Goal: Task Accomplishment & Management: Manage account settings

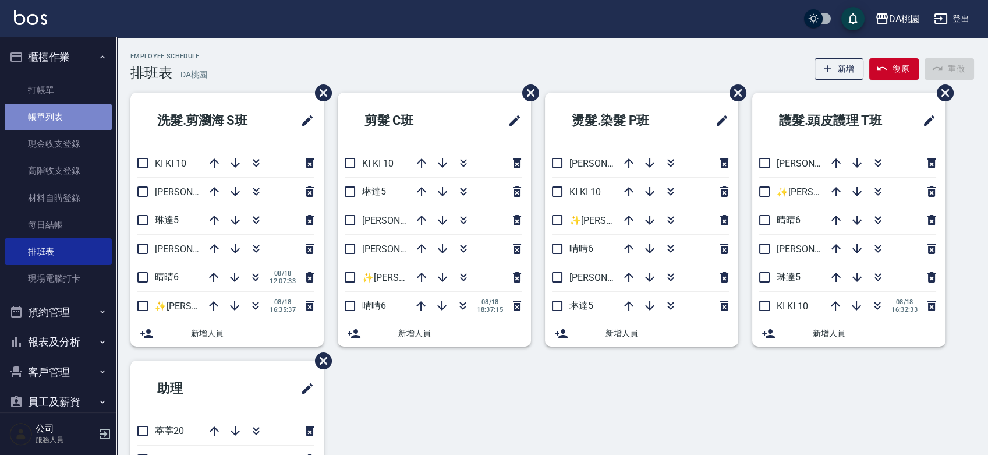
click at [70, 119] on link "帳單列表" at bounding box center [58, 117] width 107 height 27
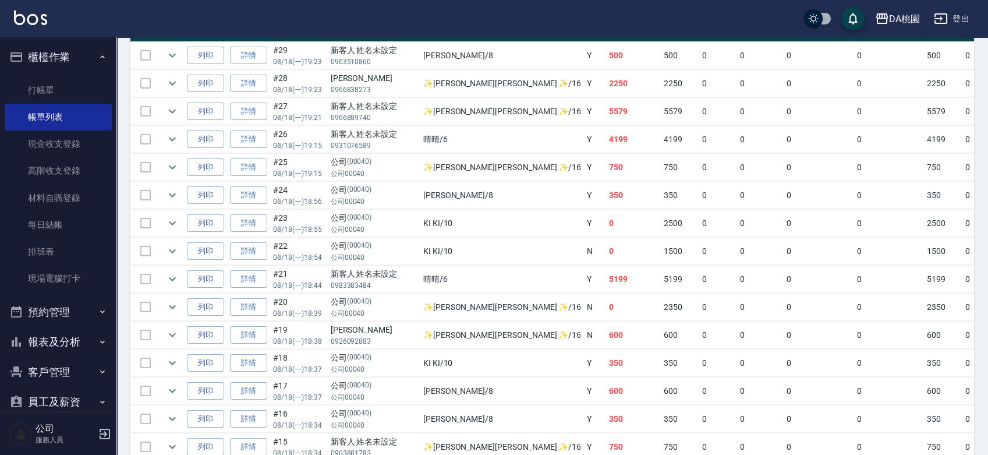
scroll to position [323, 0]
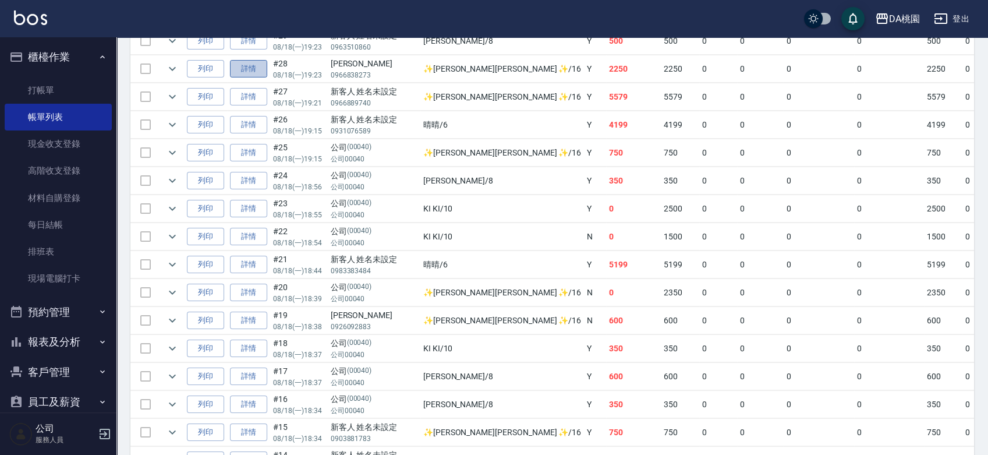
click at [250, 69] on link "詳情" at bounding box center [248, 69] width 37 height 18
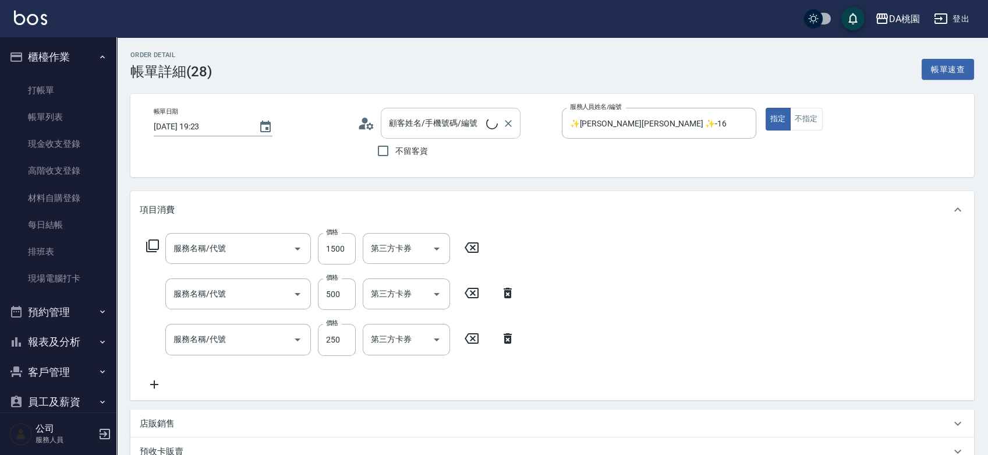
type input "[DATE] 19:23"
type input "✨[PERSON_NAME][PERSON_NAME] ✨-16"
type input "220"
type input "鱗脂質護髮(互助)(609)"
type input "A級剪髮(303)"
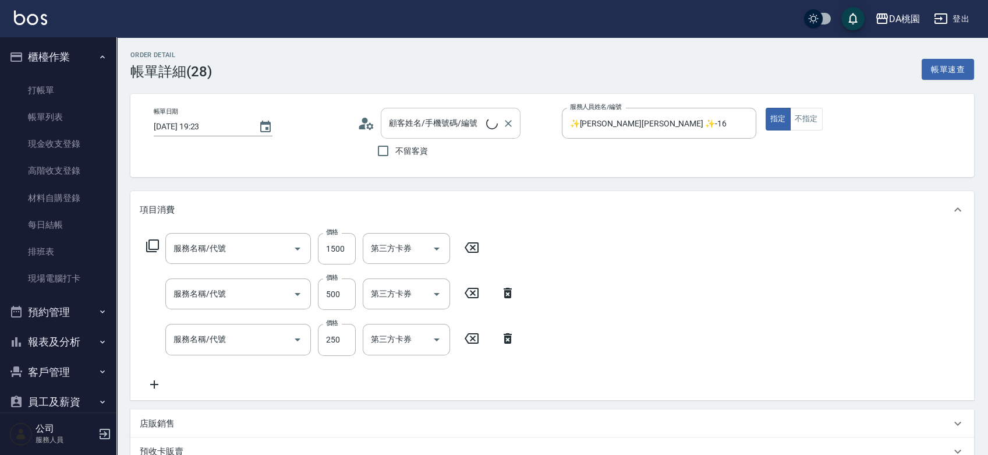
type input "洗髮(互助)(501)"
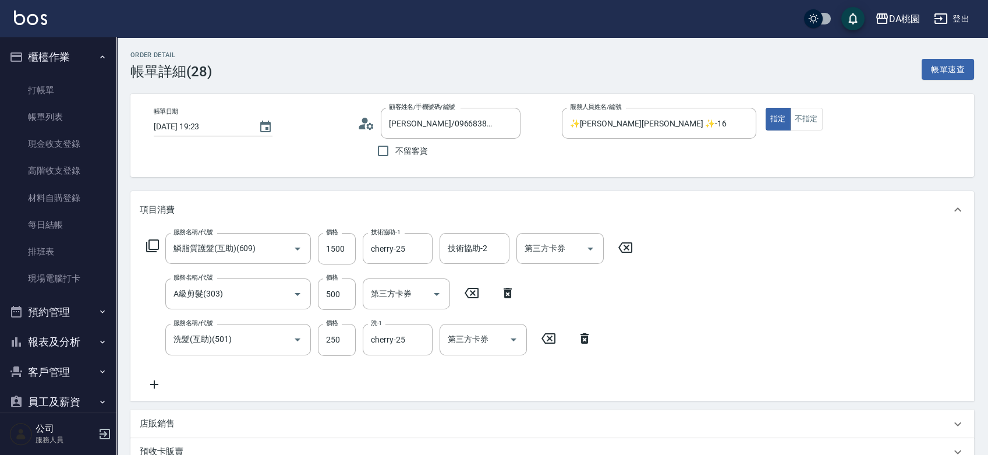
type input "[PERSON_NAME]/0966838273/null"
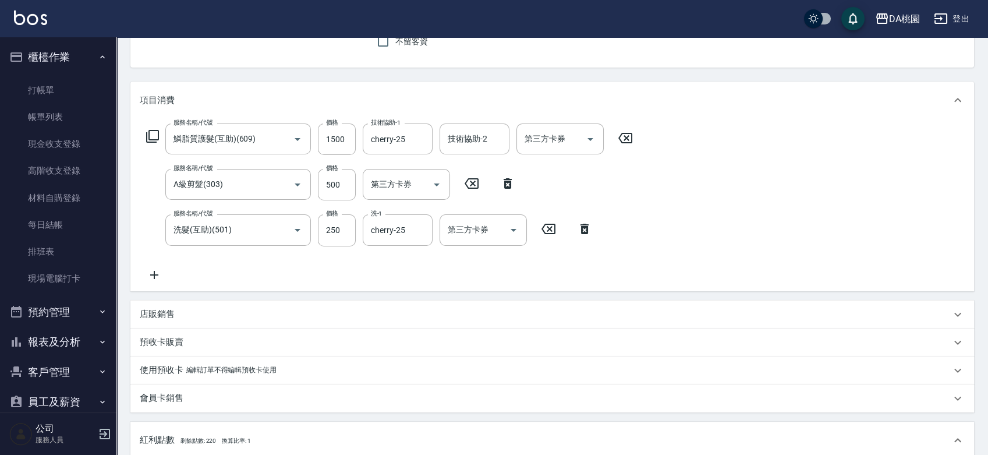
scroll to position [65, 0]
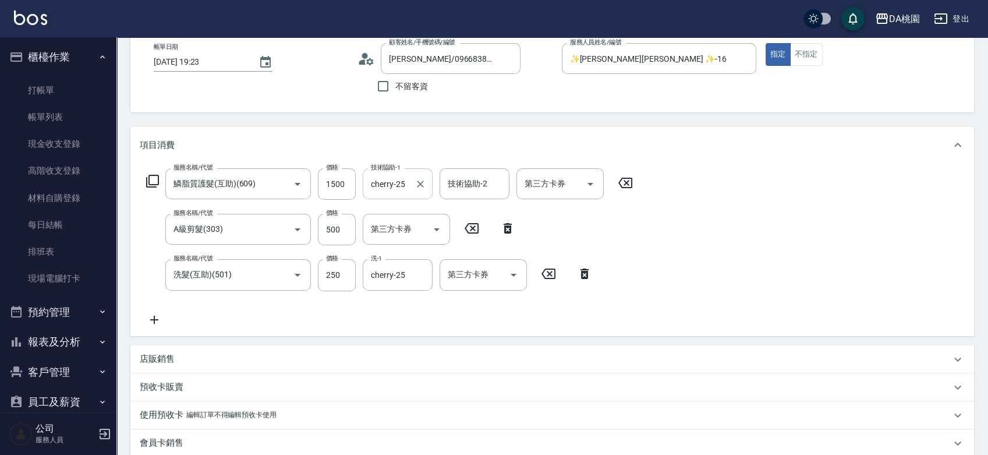
drag, startPoint x: 335, startPoint y: 184, endPoint x: 394, endPoint y: 172, distance: 59.4
click at [335, 184] on input "1500" at bounding box center [337, 183] width 38 height 31
type input "100"
type input "80"
type input "1400"
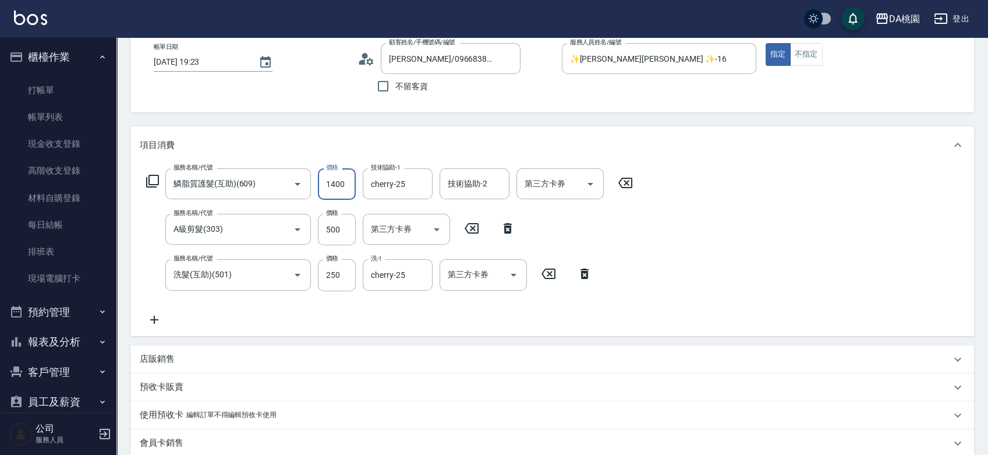
type input "210"
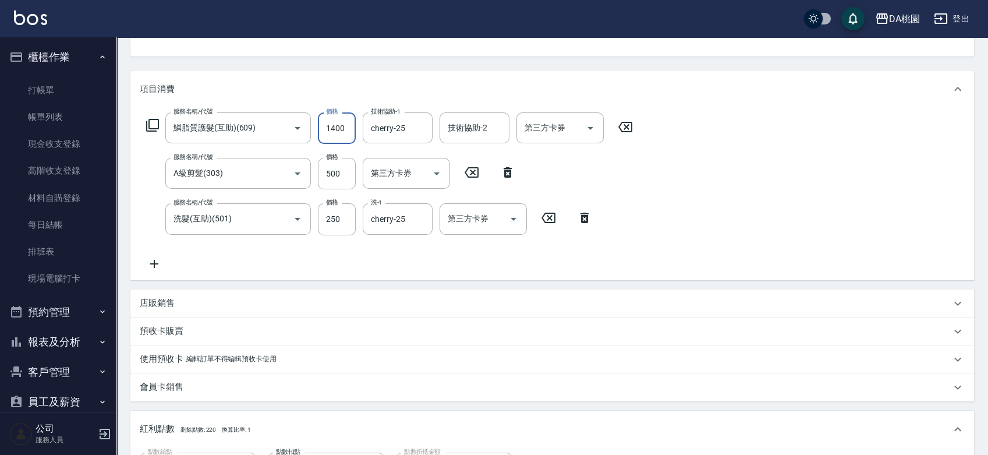
scroll to position [194, 0]
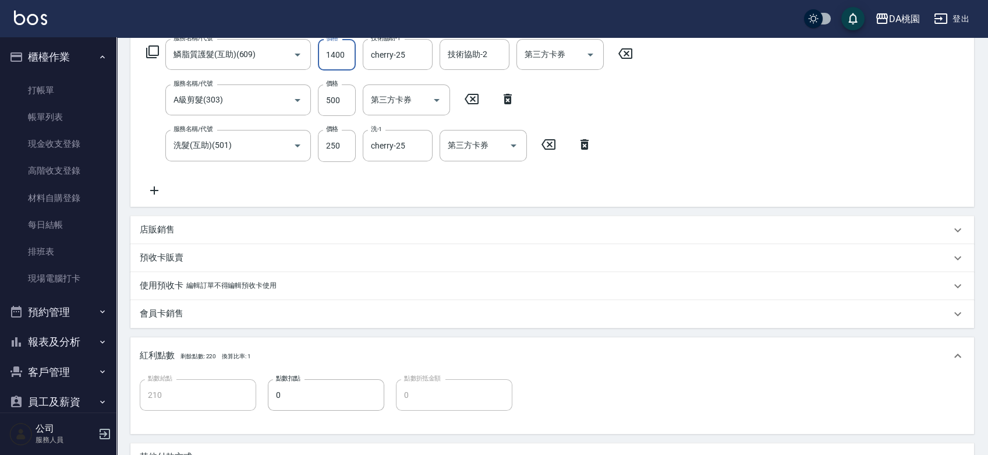
type input "1400"
click at [199, 228] on div "店販銷售" at bounding box center [545, 230] width 811 height 12
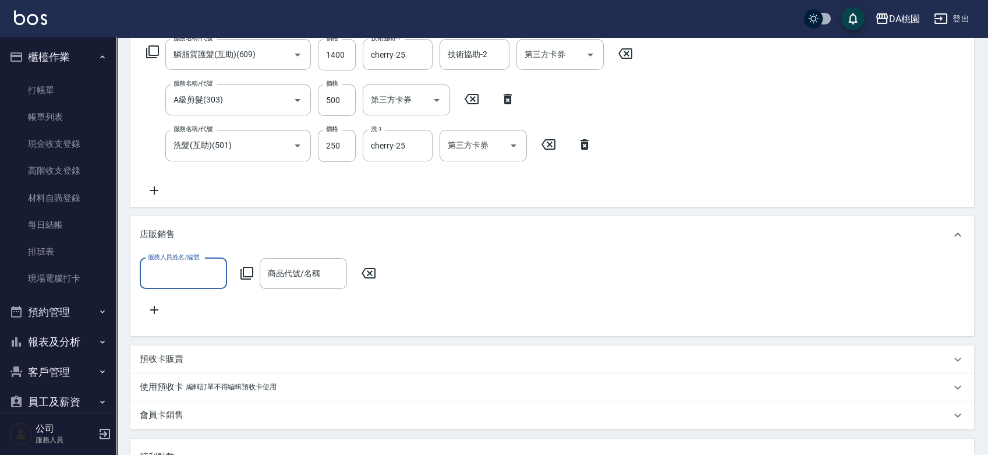
scroll to position [0, 0]
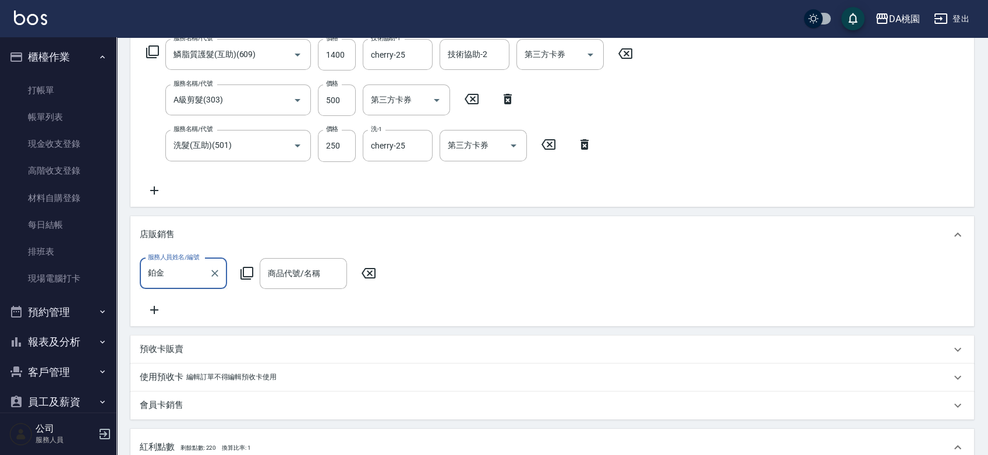
type input "鉑"
type input "✨[PERSON_NAME][PERSON_NAME] ✨-16"
type input "鉑金"
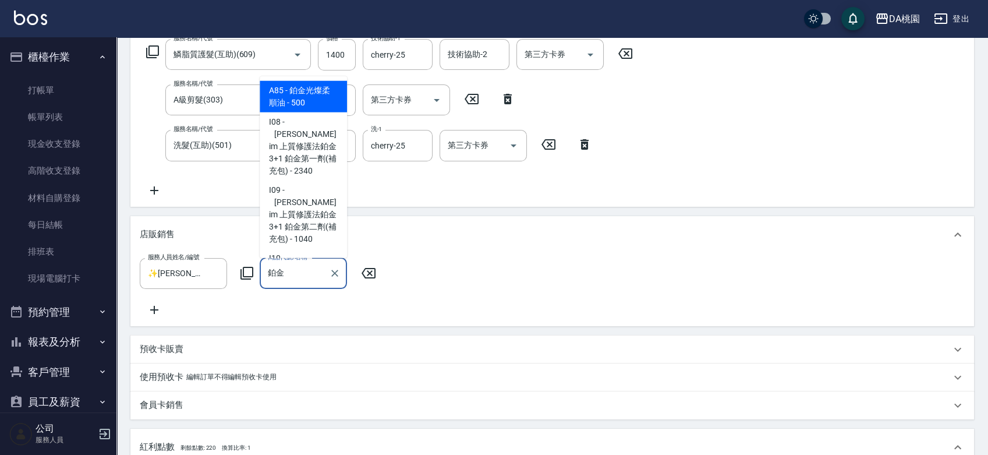
click at [317, 94] on span "A85 - 鉑金光燦柔順油 - 500" at bounding box center [303, 95] width 87 height 31
type input "260"
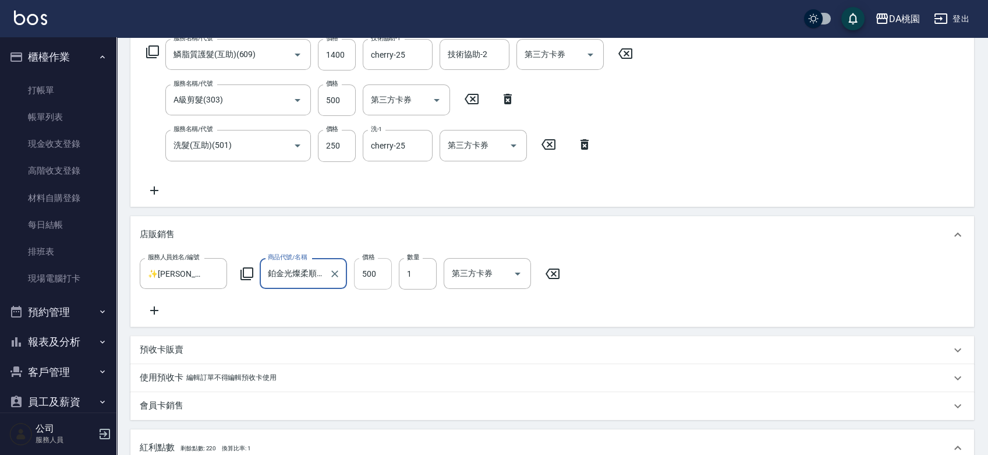
type input "鉑金光燦柔順油"
click at [383, 278] on input "500" at bounding box center [373, 273] width 38 height 31
type input "0"
type input "210"
type input "110"
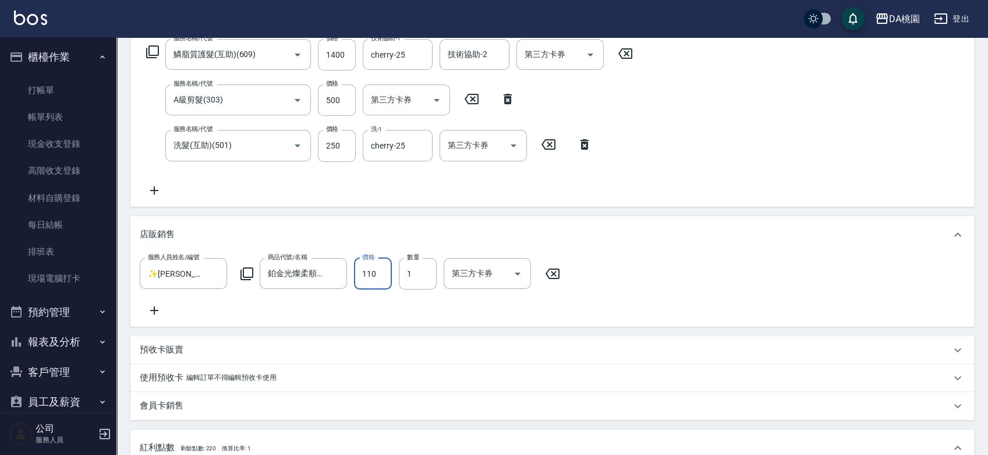
type input "220"
type input "1100"
type input "320"
type input "100"
type input "220"
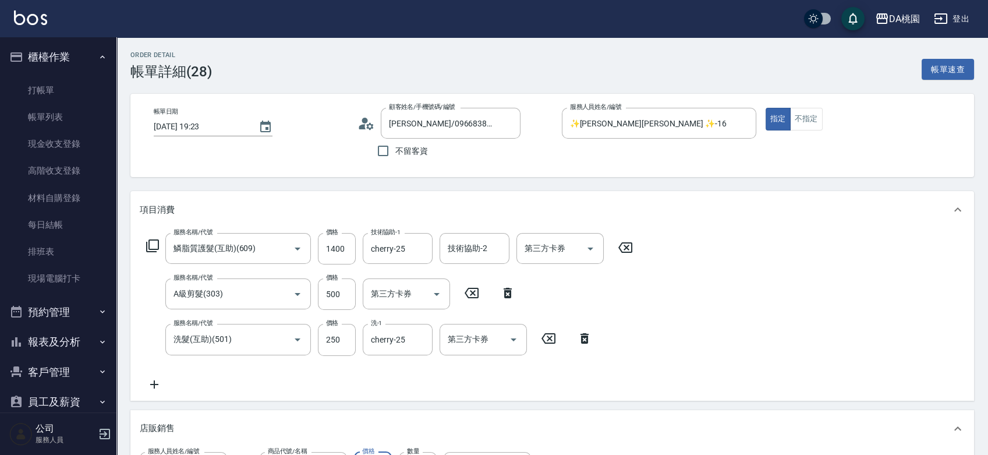
type input "100"
click at [772, 247] on div "服務名稱/代號 鱗脂質護髮(互助)(609) 服務名稱/代號 價格 1400 價格 技術協助-1 cherry-25 技術協助-1 技術協助-2 技術協助-2…" at bounding box center [552, 314] width 844 height 172
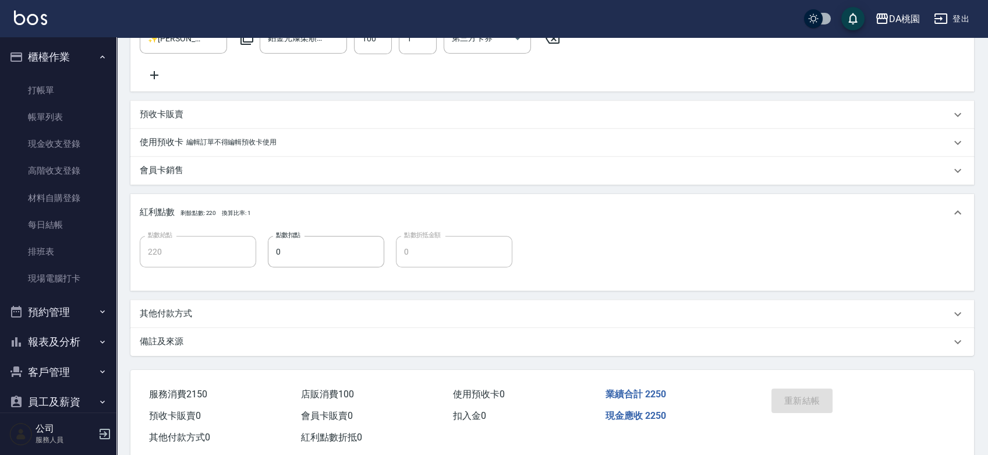
scroll to position [464, 0]
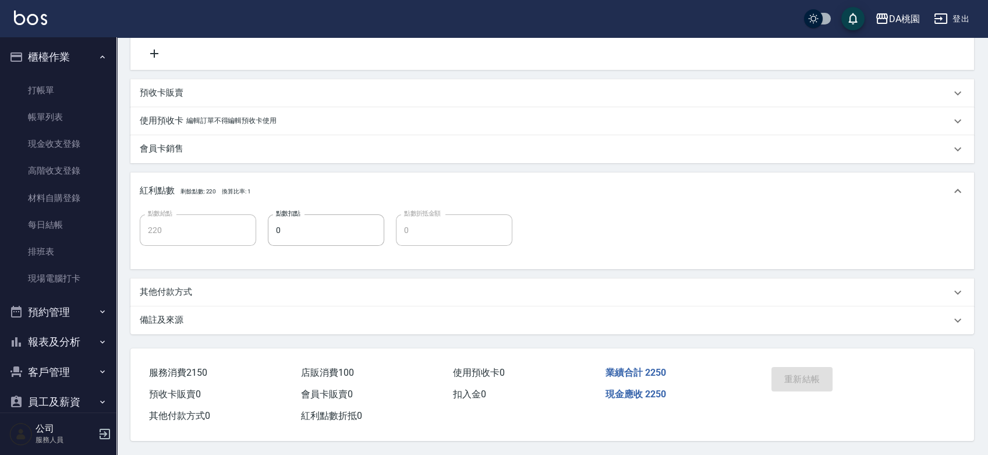
click at [808, 373] on div "重新結帳" at bounding box center [812, 387] width 90 height 51
click at [806, 377] on div "重新結帳" at bounding box center [812, 387] width 90 height 51
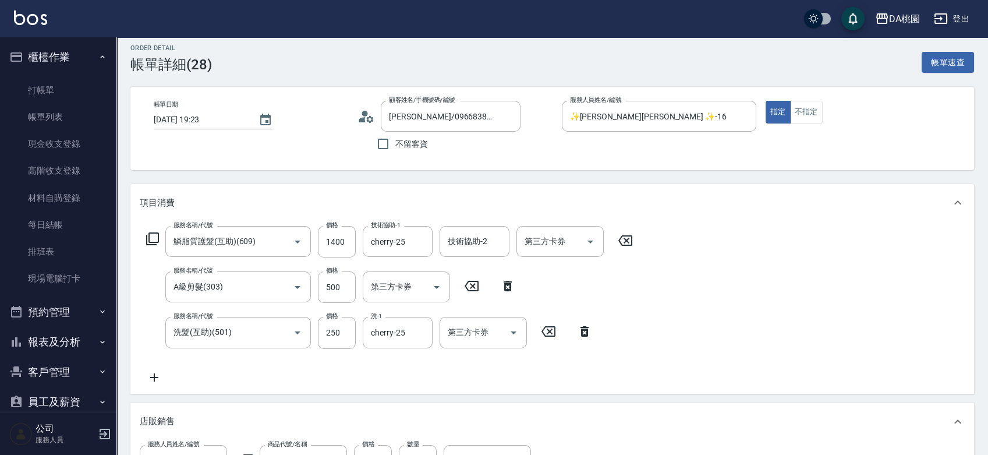
scroll to position [0, 0]
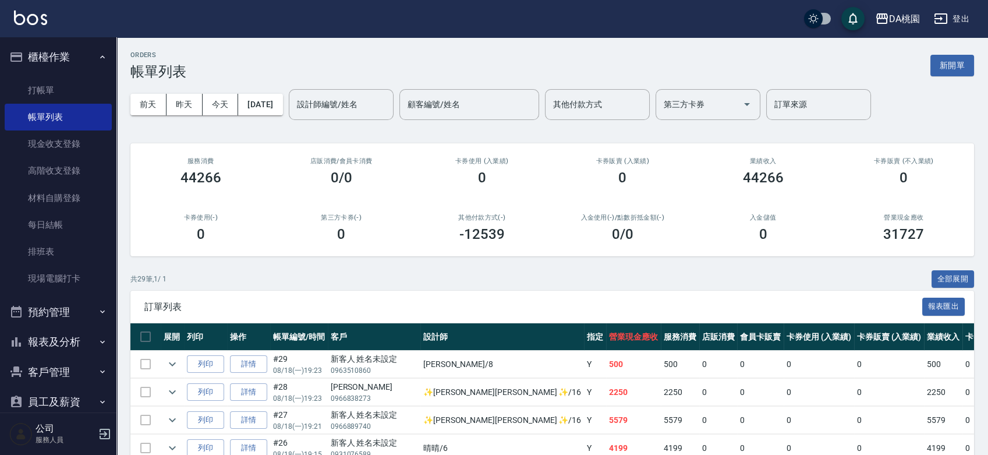
scroll to position [129, 0]
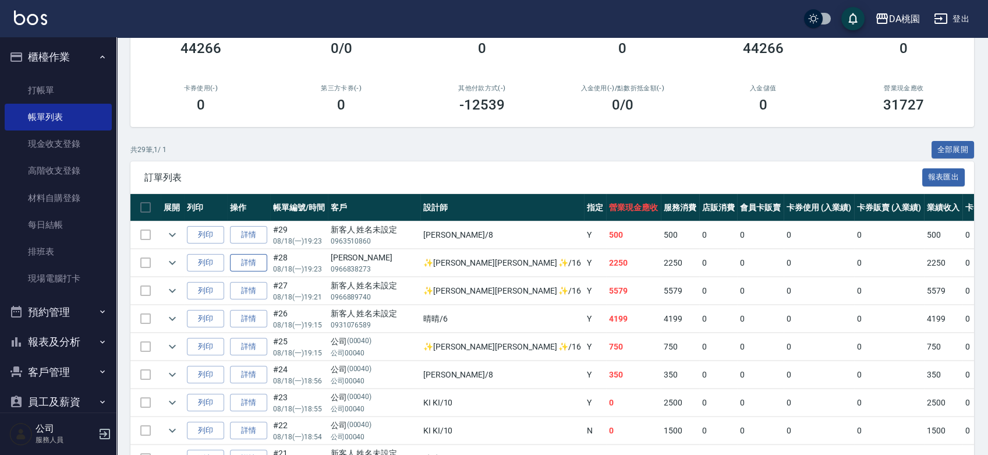
click at [238, 266] on link "詳情" at bounding box center [248, 263] width 37 height 18
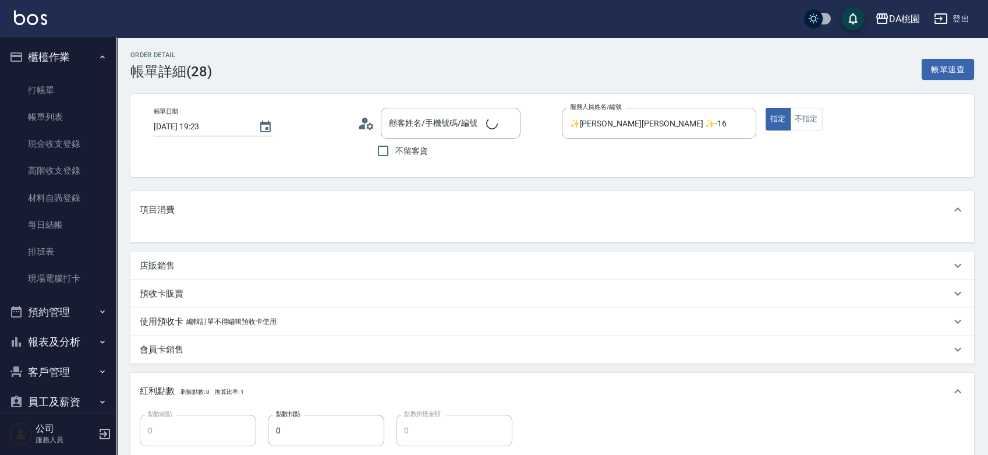
type input "[PERSON_NAME]/0966838273/null"
type input "220"
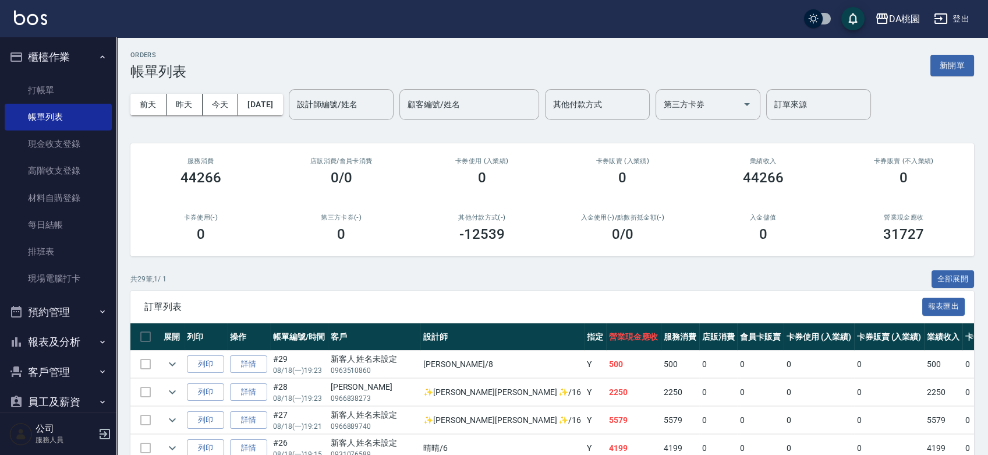
click at [79, 344] on button "報表及分析" at bounding box center [58, 342] width 107 height 30
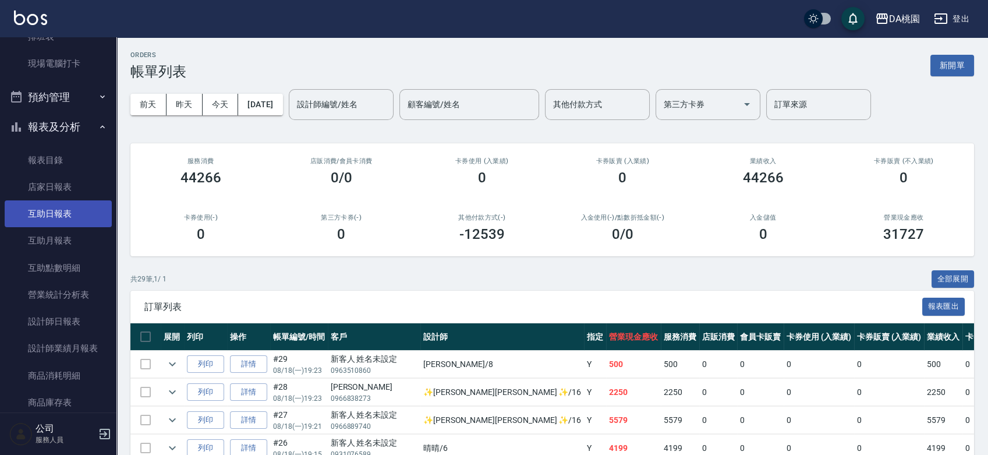
scroll to position [259, 0]
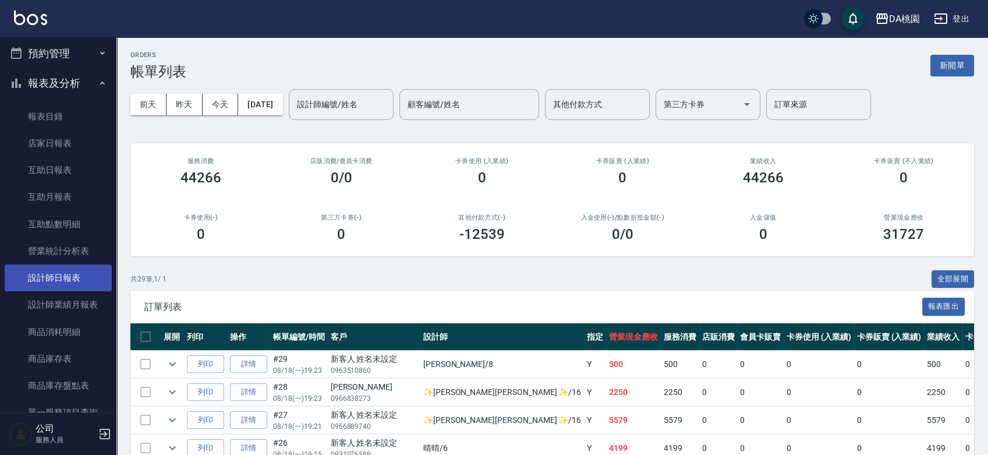
click at [68, 279] on link "設計師日報表" at bounding box center [58, 277] width 107 height 27
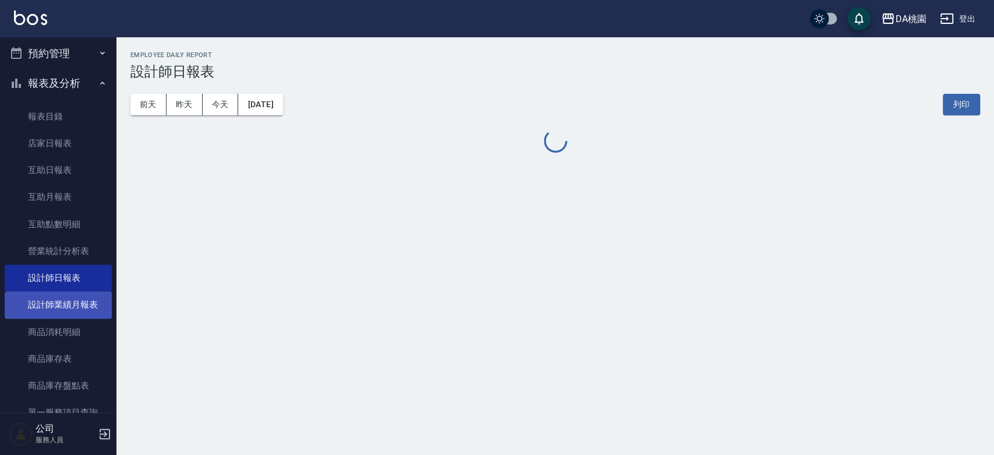
click at [86, 302] on link "設計師業績月報表" at bounding box center [58, 304] width 107 height 27
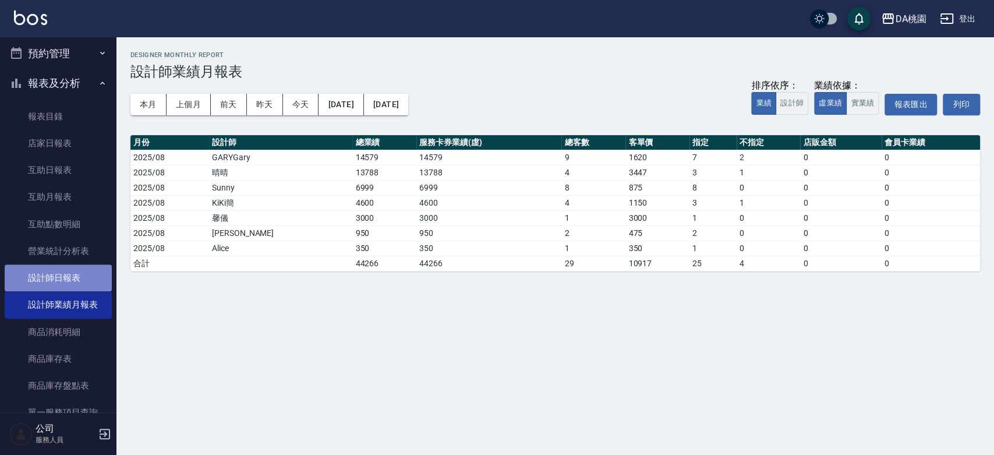
click at [86, 285] on link "設計師日報表" at bounding box center [58, 277] width 107 height 27
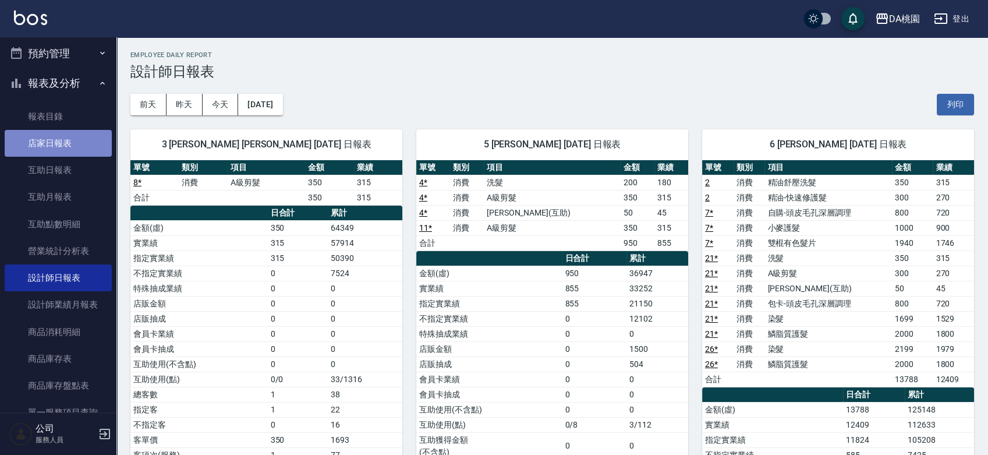
click at [65, 140] on link "店家日報表" at bounding box center [58, 143] width 107 height 27
